Goal: Transaction & Acquisition: Download file/media

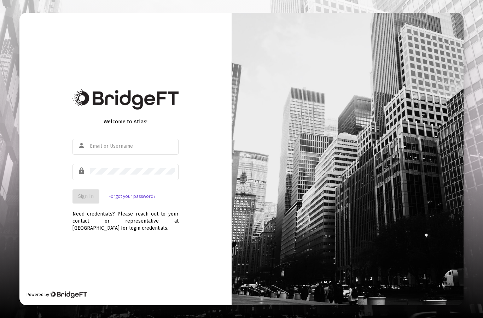
type input "[PERSON_NAME][EMAIL_ADDRESS][DOMAIN_NAME]"
click at [92, 199] on span "Sign In" at bounding box center [86, 196] width 16 height 6
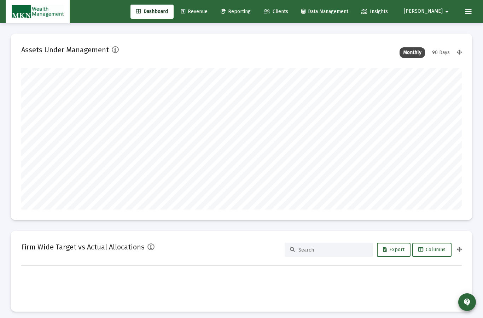
type input "[DATE]"
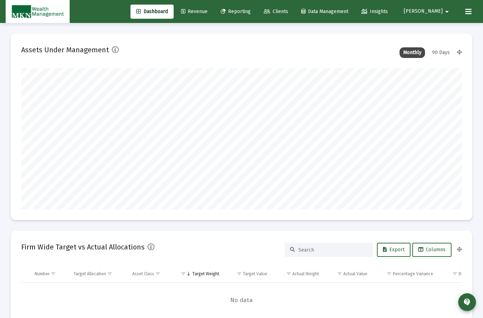
scroll to position [141, 237]
click at [256, 8] on link "Reporting" at bounding box center [235, 12] width 41 height 14
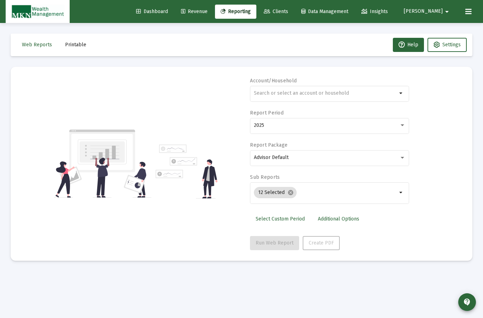
click at [310, 93] on input "text" at bounding box center [325, 94] width 143 height 6
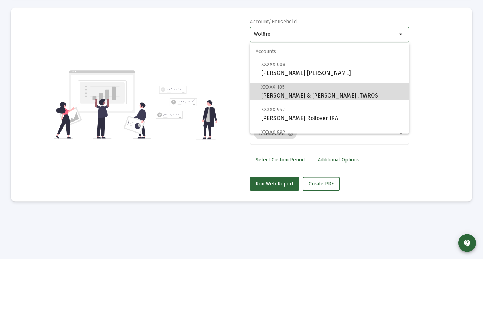
click at [334, 142] on span "XXXXX 185 [PERSON_NAME] & [PERSON_NAME] JTWROS" at bounding box center [332, 150] width 142 height 17
type input "[PERSON_NAME] & [PERSON_NAME] JTWROS"
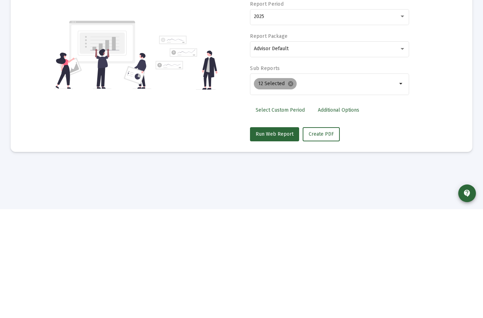
click at [289, 190] on mat-icon "cancel" at bounding box center [291, 193] width 6 height 6
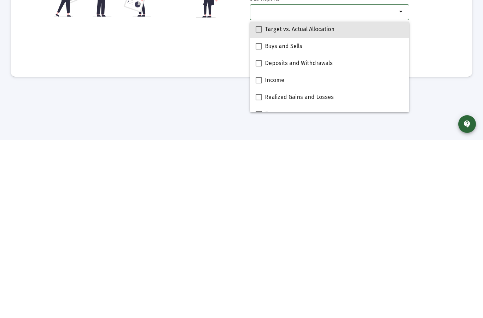
scroll to position [193, 0]
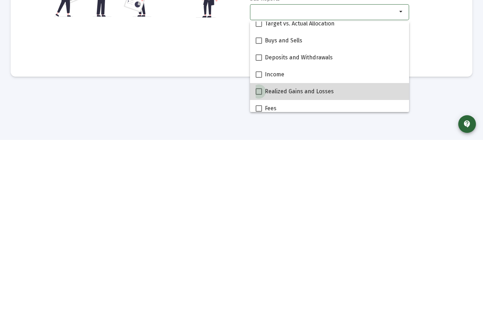
click at [264, 266] on label "Realized Gains and Losses" at bounding box center [295, 270] width 78 height 8
click at [259, 273] on input "Realized Gains and Losses" at bounding box center [259, 273] width 0 height 0
checkbox input "true"
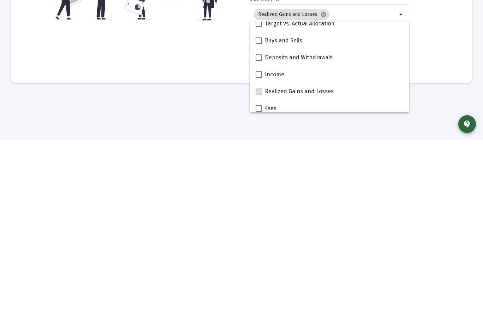
scroll to position [28, 0]
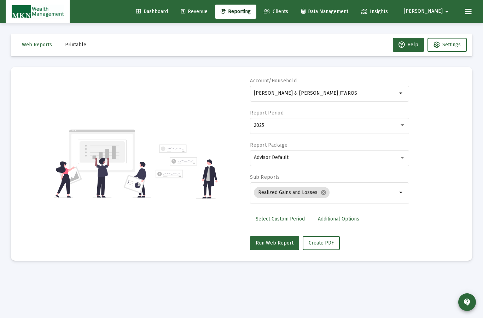
click at [449, 197] on div "Account/[PERSON_NAME] & [PERSON_NAME] JTWROS arrow_drop_down Report Period 2025…" at bounding box center [241, 163] width 441 height 173
click at [323, 240] on span "Create PDF" at bounding box center [321, 243] width 25 height 6
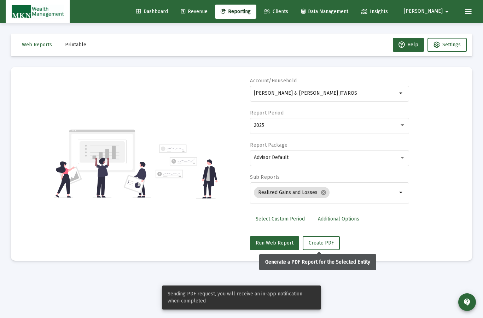
click at [403, 89] on mat-icon "arrow_drop_down" at bounding box center [401, 93] width 8 height 8
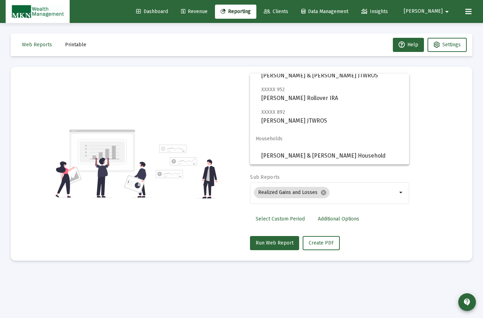
scroll to position [51, 0]
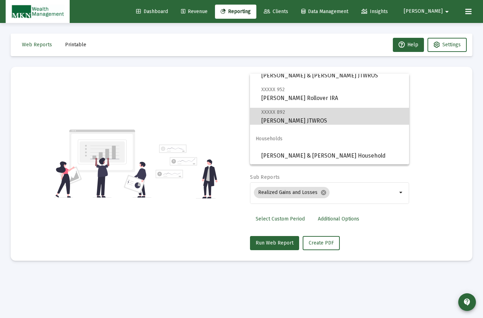
click at [309, 119] on span "XXXXX 892 [PERSON_NAME] JTWROS" at bounding box center [332, 116] width 142 height 17
type input "[PERSON_NAME] JTWROS"
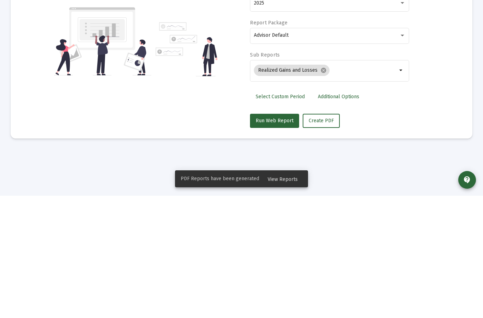
click at [323, 240] on span "Create PDF" at bounding box center [321, 243] width 25 height 6
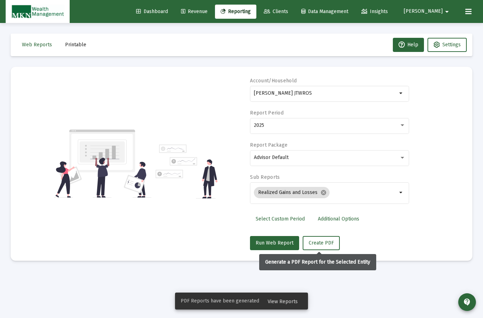
click at [285, 304] on span "View Reports" at bounding box center [283, 302] width 30 height 6
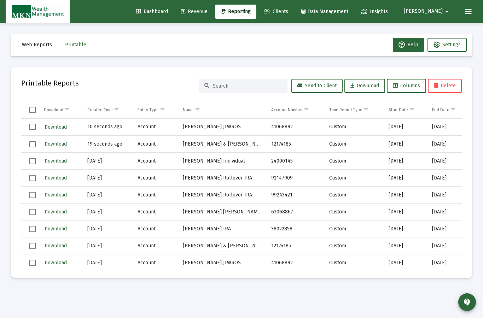
click at [113, 136] on td "19 seconds ago" at bounding box center [107, 144] width 50 height 17
click at [63, 139] on button "Download" at bounding box center [56, 144] width 24 height 10
click at [54, 124] on span "Download" at bounding box center [56, 127] width 22 height 6
click at [53, 124] on span "Download" at bounding box center [56, 127] width 22 height 6
